Goal: Information Seeking & Learning: Learn about a topic

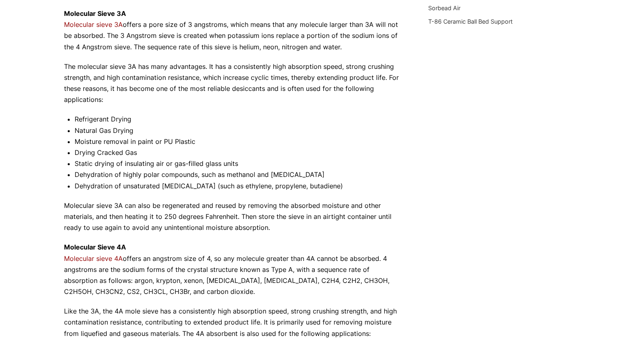
scroll to position [375, 0]
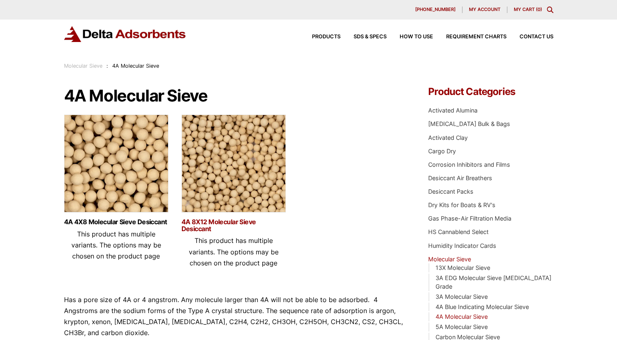
click at [207, 221] on link "4A 8X12 Molecular Sieve Desiccant" at bounding box center [233, 226] width 104 height 14
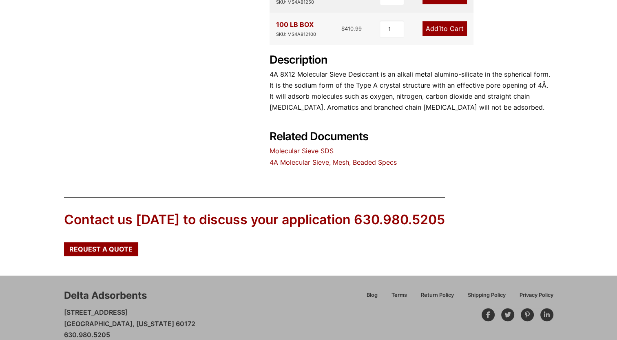
scroll to position [382, 0]
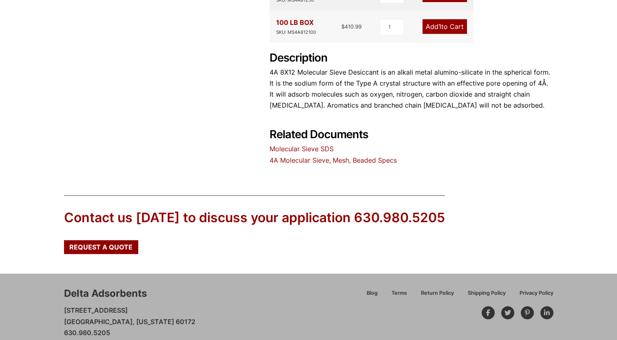
click at [307, 145] on link "Molecular Sieve SDS" at bounding box center [301, 149] width 64 height 8
click at [300, 156] on link "4A Molecular Sieve, Mesh, Beaded Specs" at bounding box center [332, 160] width 127 height 8
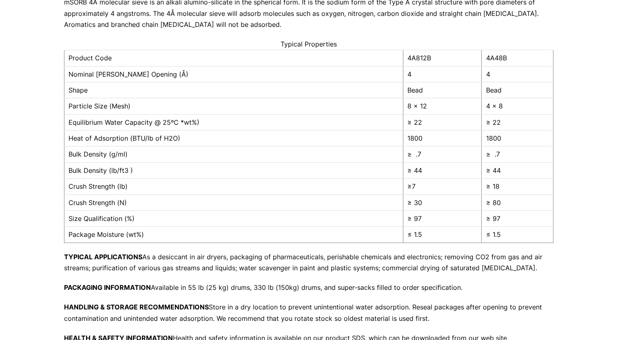
scroll to position [140, 0]
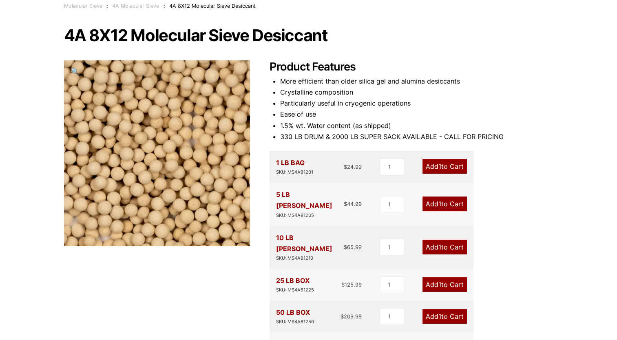
scroll to position [4, 0]
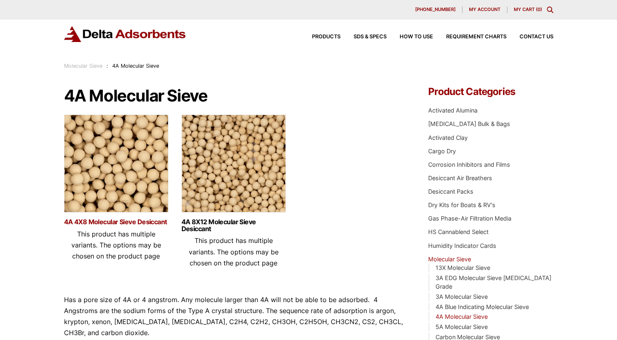
click at [145, 222] on link "4A 4X8 Molecular Sieve Desiccant" at bounding box center [116, 222] width 104 height 7
click at [210, 223] on link "4A 8X12 Molecular Sieve Desiccant" at bounding box center [233, 226] width 104 height 14
click at [81, 221] on link "4A 4X8 Molecular Sieve Desiccant" at bounding box center [116, 222] width 104 height 7
click at [186, 225] on link "4A 8X12 Molecular Sieve Desiccant" at bounding box center [233, 226] width 104 height 14
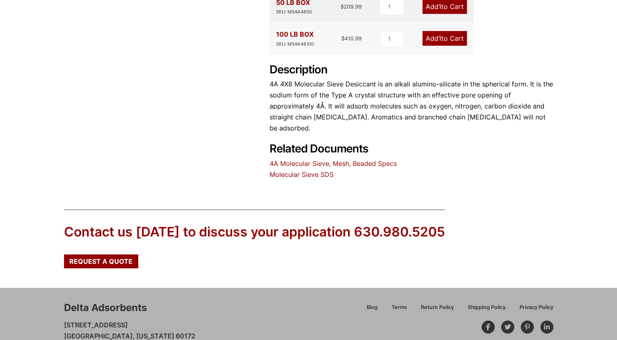
scroll to position [373, 0]
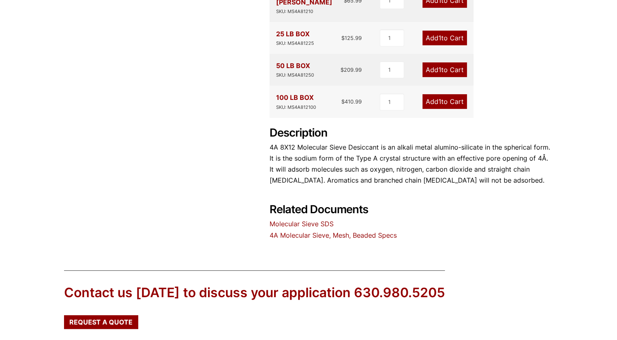
scroll to position [342, 0]
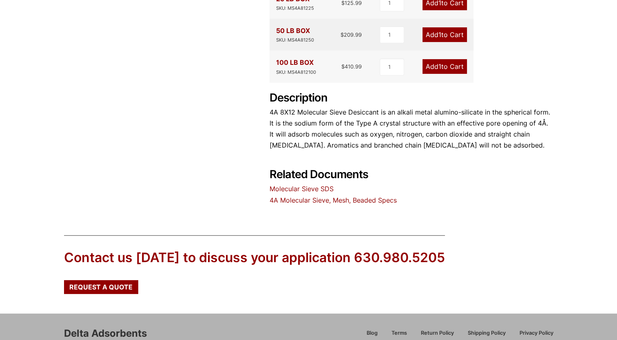
click at [321, 196] on link "4A Molecular Sieve, Mesh, Beaded Specs" at bounding box center [332, 200] width 127 height 8
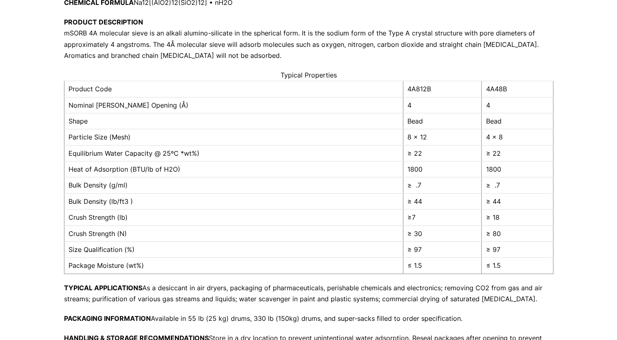
scroll to position [120, 0]
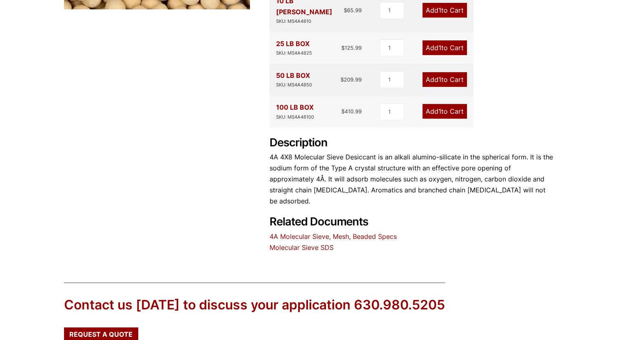
scroll to position [337, 0]
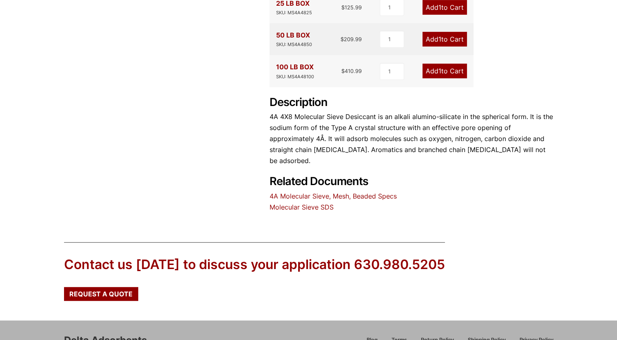
click at [287, 192] on link "4A Molecular Sieve, Mesh, Beaded Specs" at bounding box center [332, 196] width 127 height 8
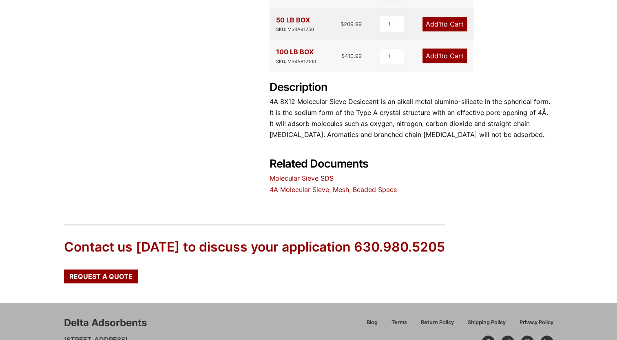
scroll to position [380, 0]
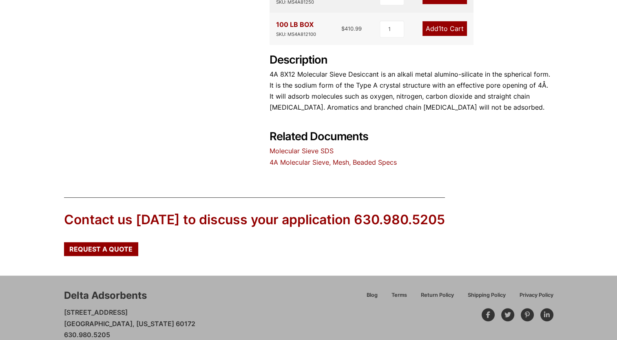
click at [285, 158] on link "4A Molecular Sieve, Mesh, Beaded Specs" at bounding box center [332, 162] width 127 height 8
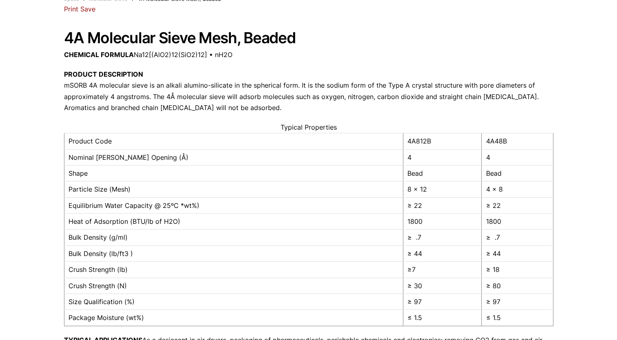
scroll to position [68, 0]
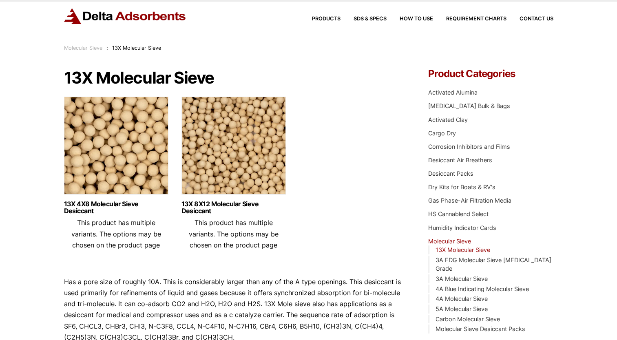
scroll to position [19, 0]
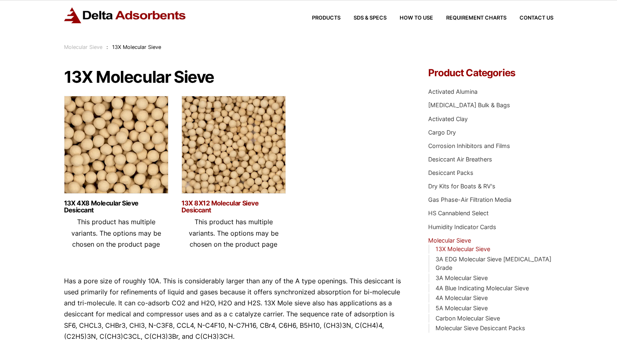
click at [193, 201] on link "13X 8X12 Molecular Sieve Desiccant" at bounding box center [233, 207] width 104 height 14
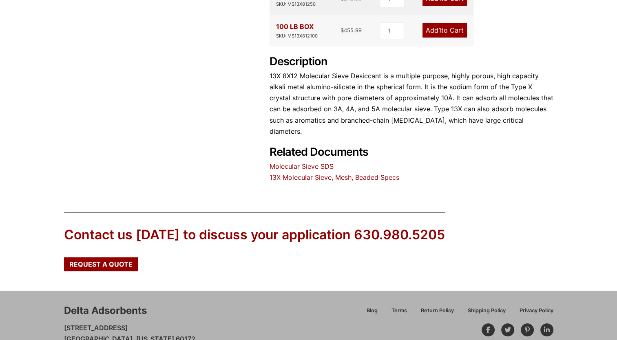
scroll to position [395, 0]
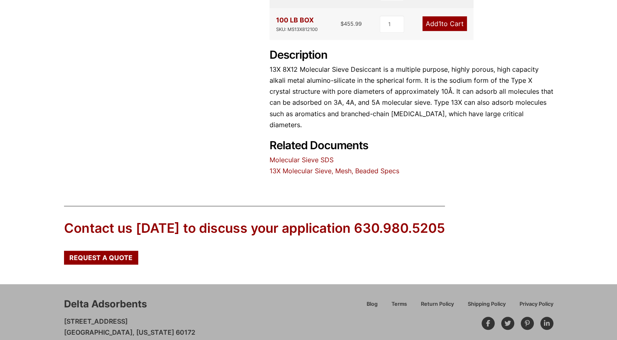
click at [297, 167] on link "13X Molecular Sieve, Mesh, Beaded Specs" at bounding box center [334, 171] width 130 height 8
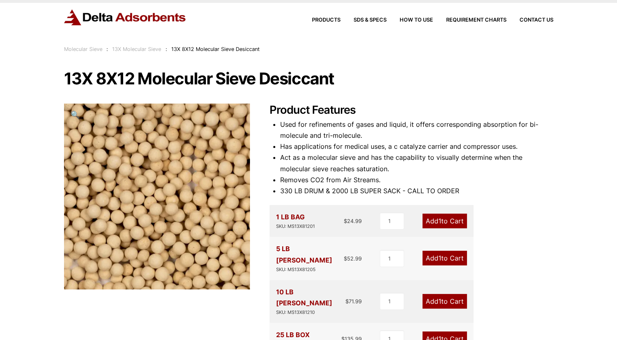
scroll to position [0, 0]
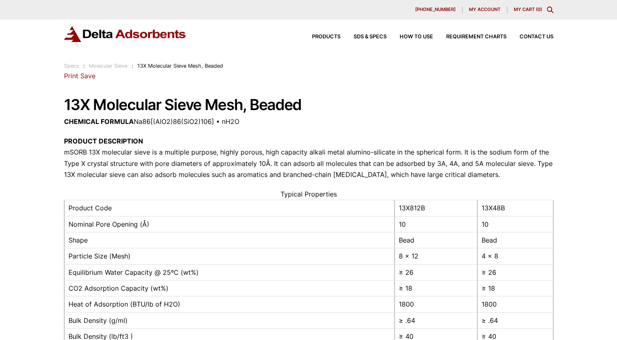
click at [218, 150] on p "PRODUCT DESCRIPTION mSORB 13X molecular sieve is a multiple purpose, highly por…" at bounding box center [308, 158] width 489 height 44
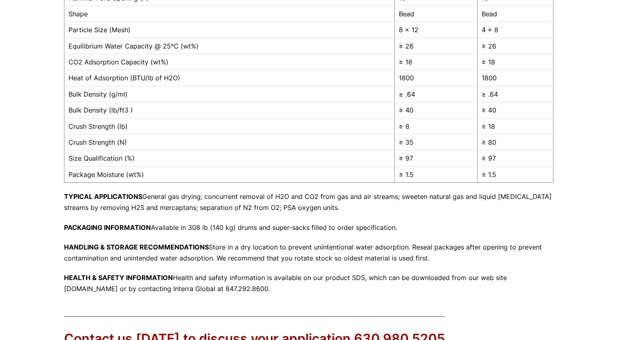
scroll to position [238, 0]
